Goal: Navigation & Orientation: Find specific page/section

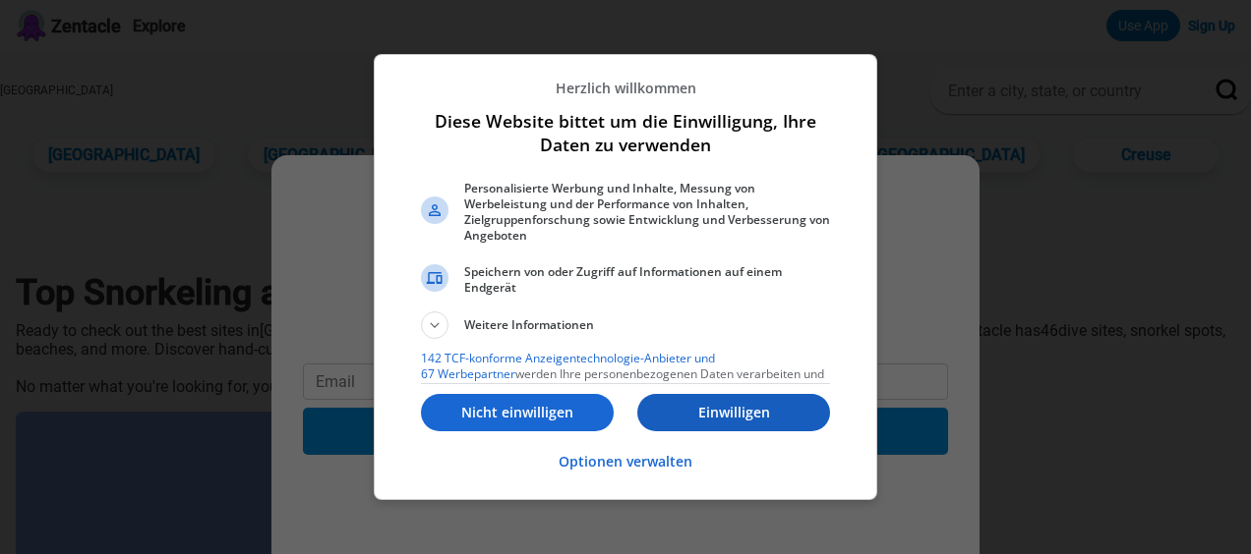
click at [788, 405] on p "Einwilligen" at bounding box center [733, 413] width 193 height 20
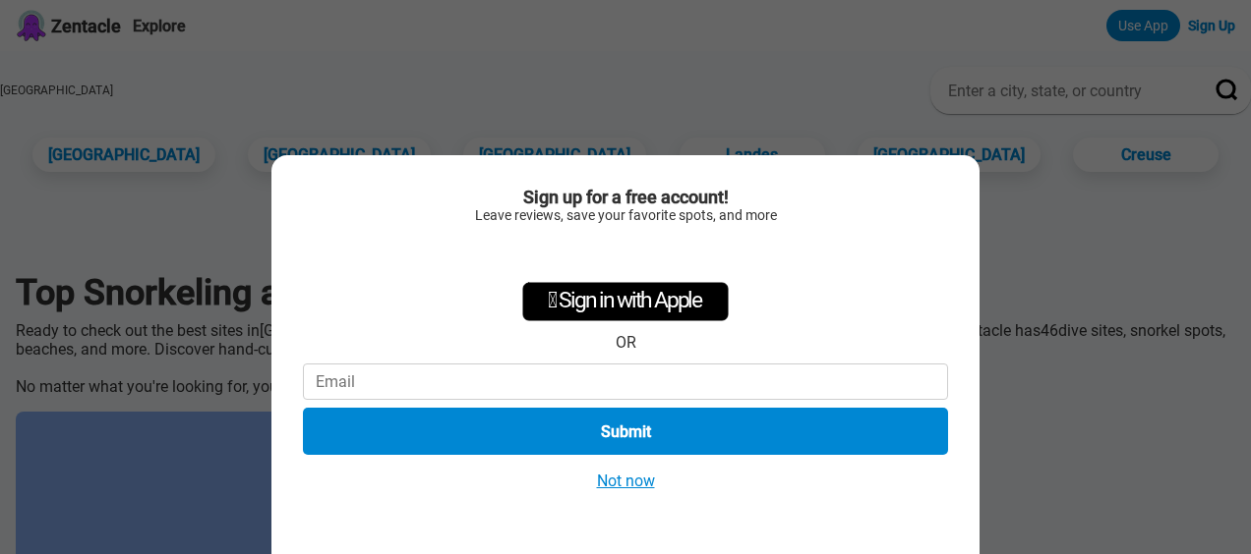
click at [634, 484] on button "Not now" at bounding box center [626, 481] width 70 height 21
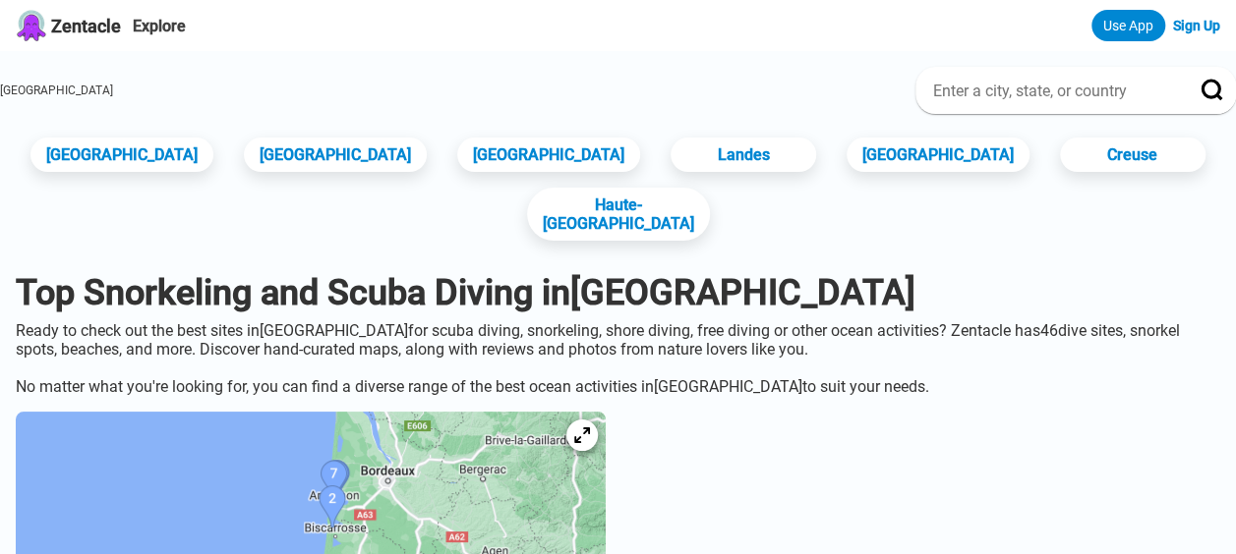
scroll to position [98, 0]
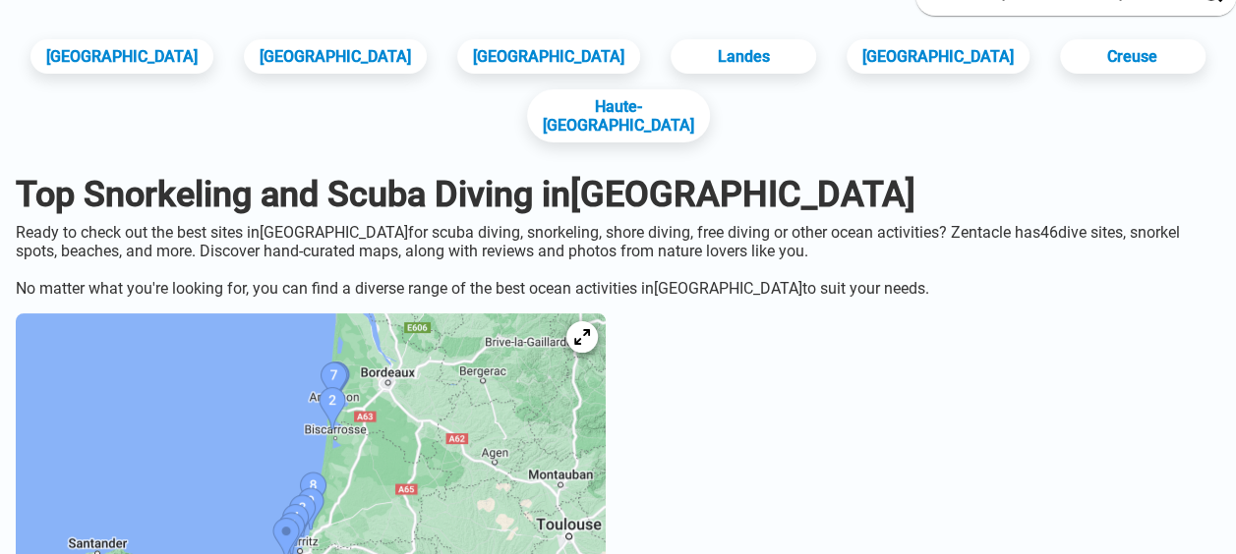
click at [476, 437] on img at bounding box center [311, 461] width 590 height 295
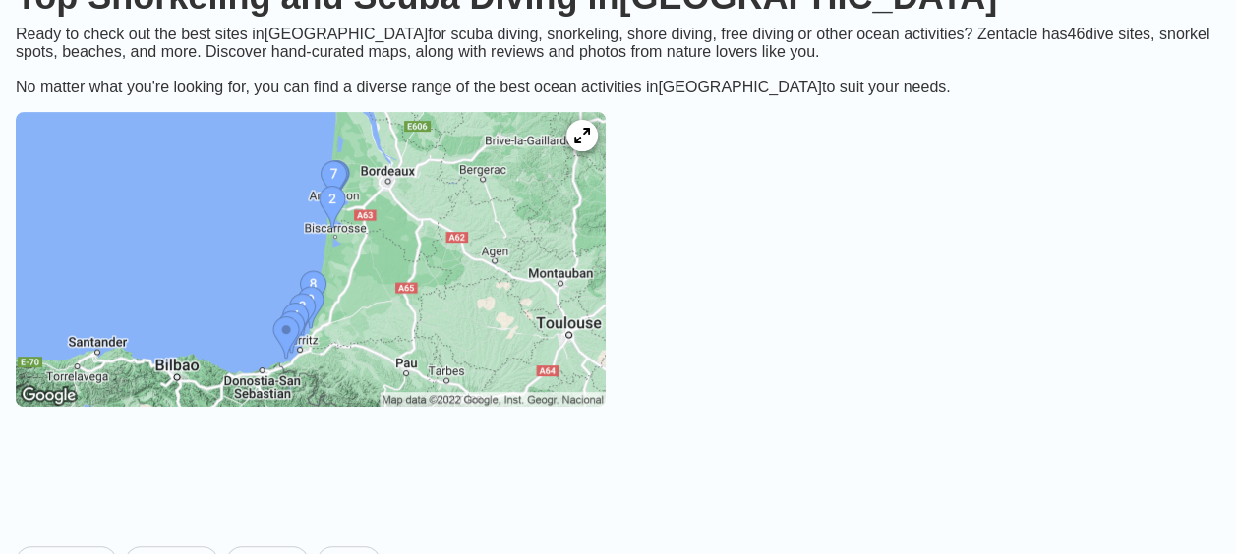
scroll to position [295, 0]
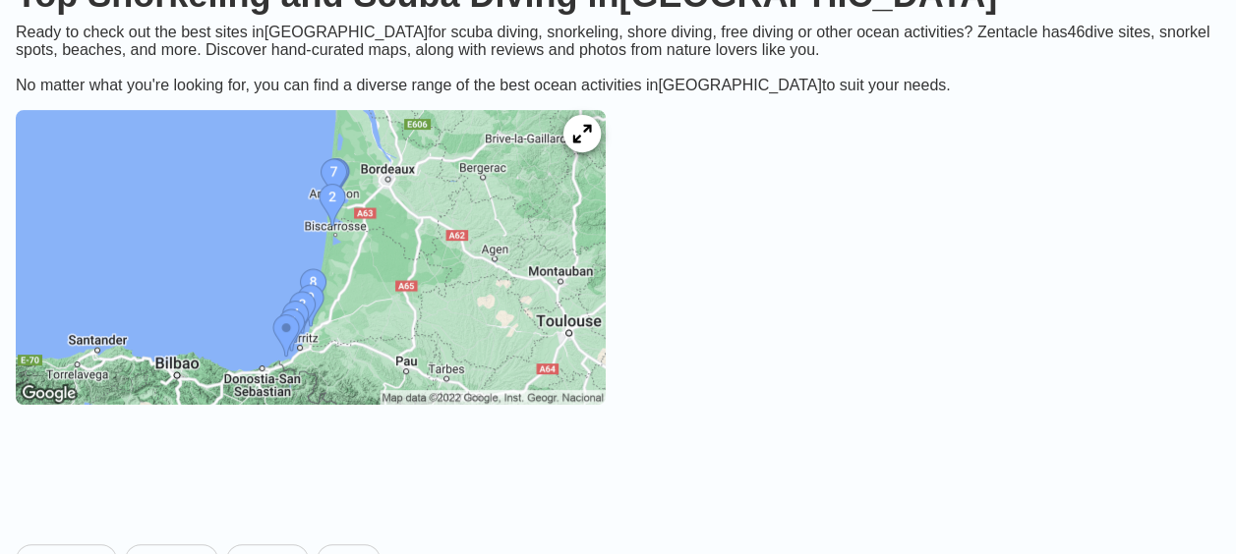
click at [591, 144] on icon at bounding box center [581, 134] width 19 height 19
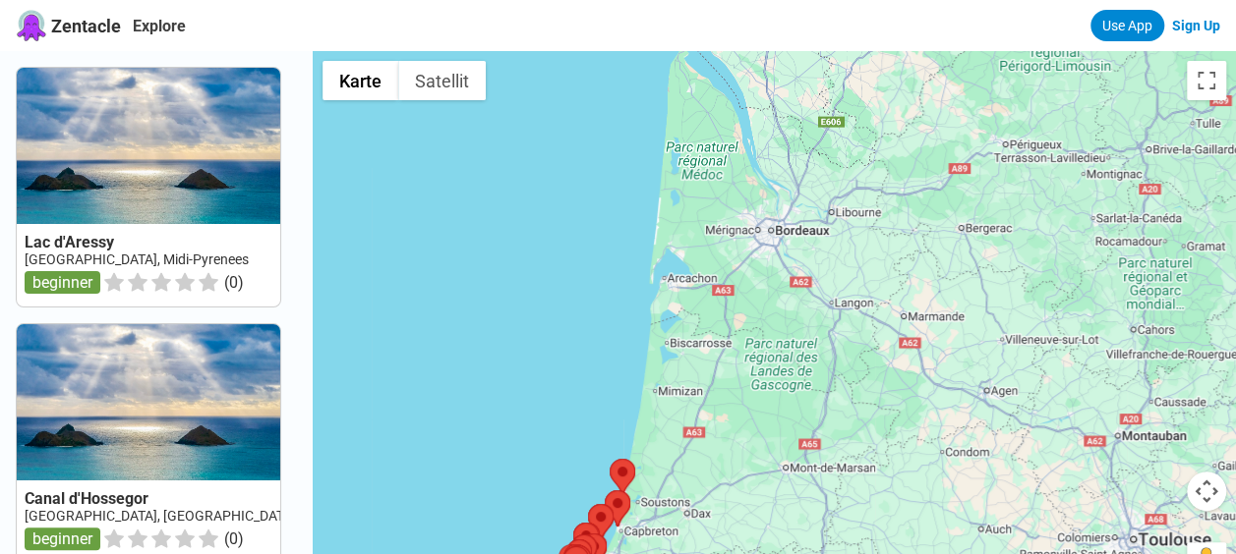
drag, startPoint x: 694, startPoint y: 230, endPoint x: 683, endPoint y: 434, distance: 203.8
click at [684, 435] on div at bounding box center [774, 328] width 923 height 554
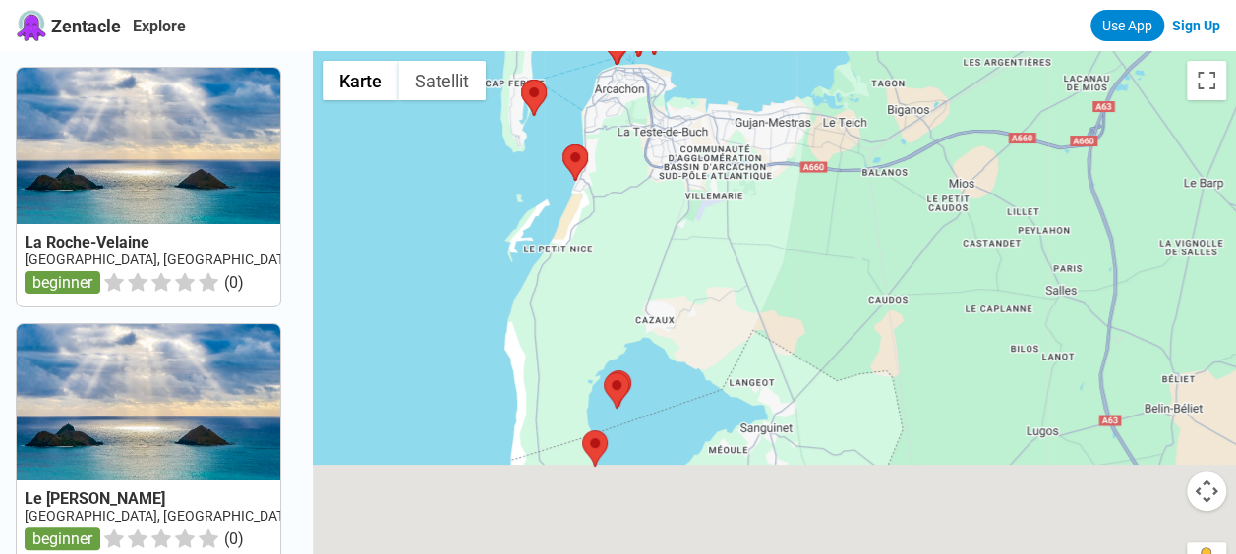
drag, startPoint x: 680, startPoint y: 277, endPoint x: 676, endPoint y: 188, distance: 89.5
click at [673, 195] on div at bounding box center [774, 328] width 923 height 554
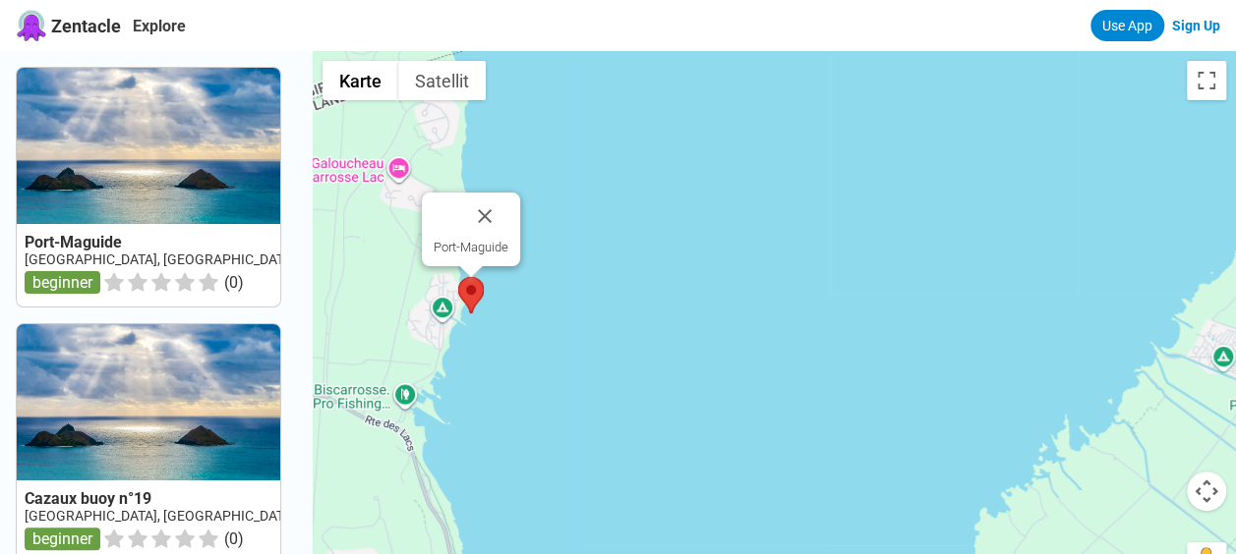
click at [482, 293] on img at bounding box center [471, 295] width 26 height 36
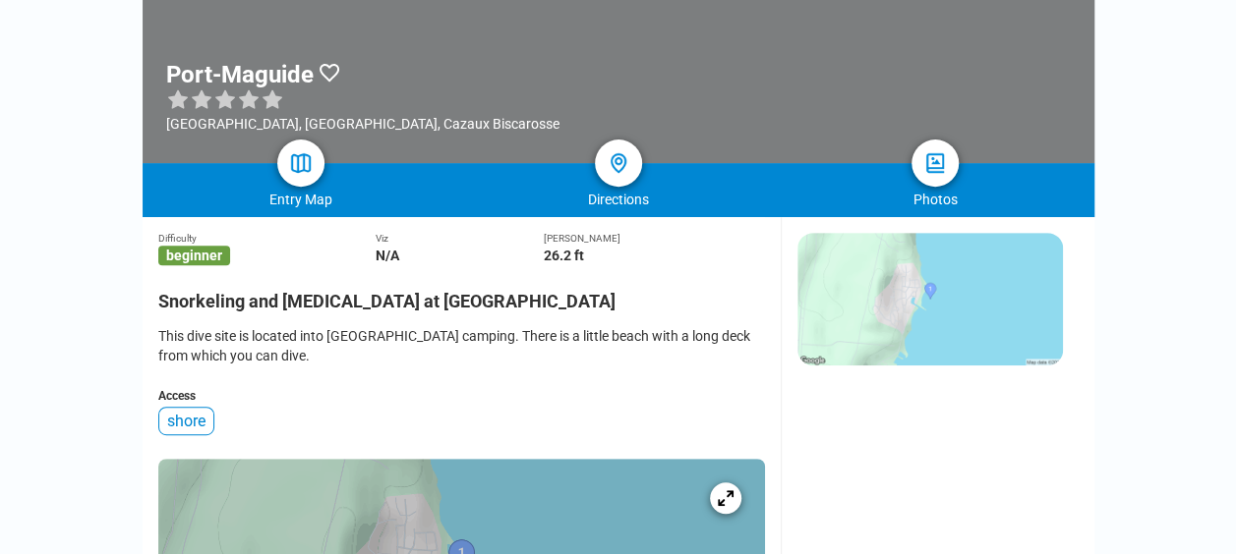
scroll to position [98, 0]
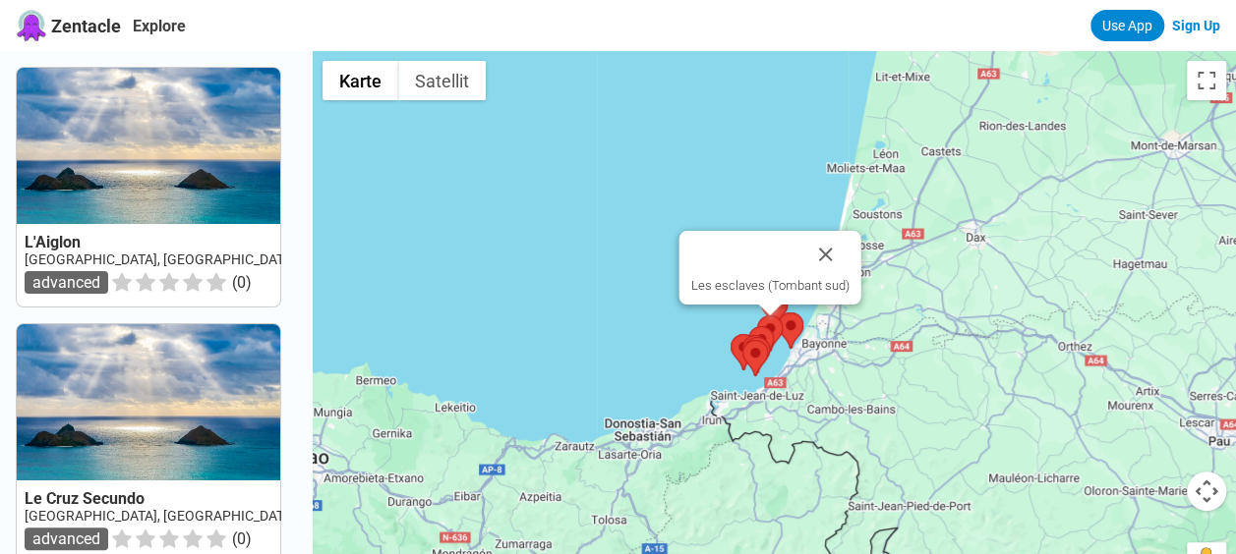
click at [781, 320] on img at bounding box center [770, 334] width 26 height 36
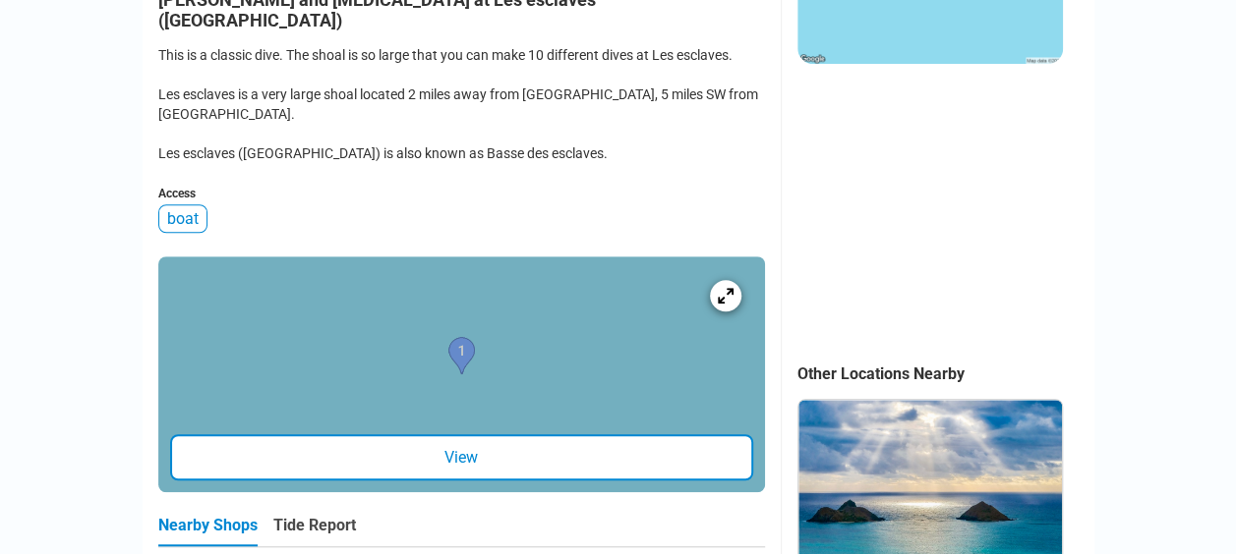
scroll to position [786, 0]
